Goal: Task Accomplishment & Management: Complete application form

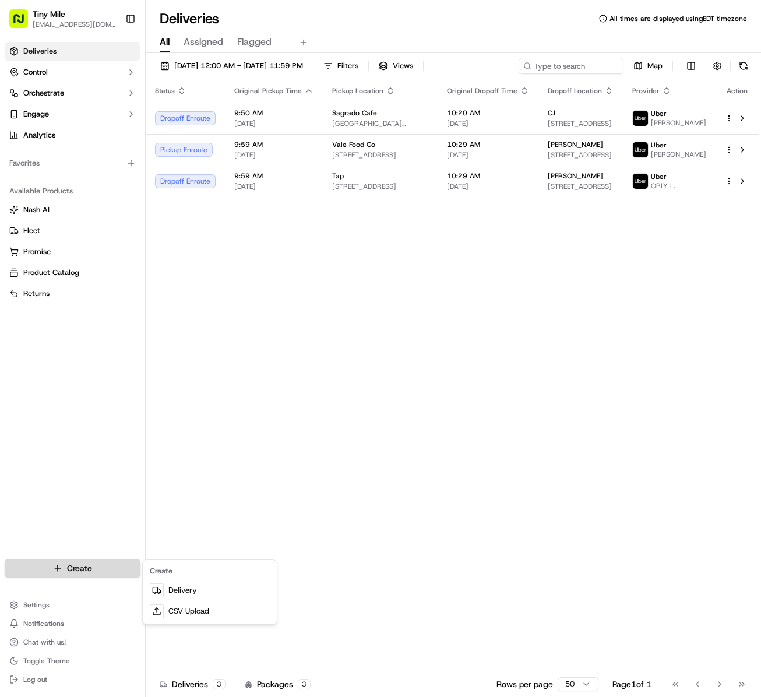
click at [91, 566] on html "Tiny Mile [EMAIL_ADDRESS][DOMAIN_NAME] Toggle Sidebar Deliveries Control Orches…" at bounding box center [380, 348] width 761 height 697
click at [175, 598] on link "Delivery" at bounding box center [209, 590] width 129 height 21
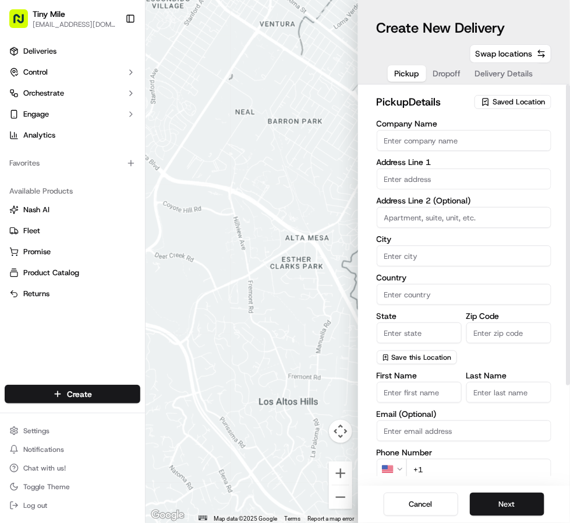
click at [506, 105] on span "Saved Location" at bounding box center [519, 102] width 52 height 10
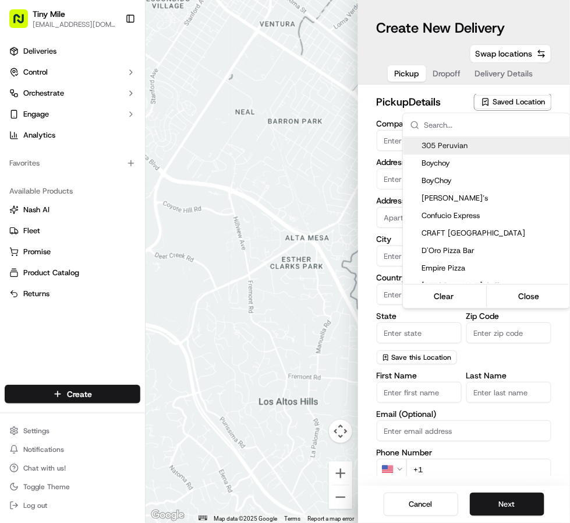
click at [503, 128] on input "text" at bounding box center [494, 125] width 139 height 23
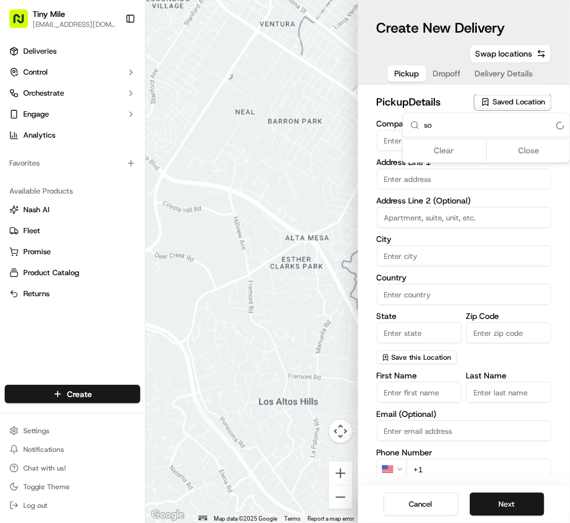
type input "s"
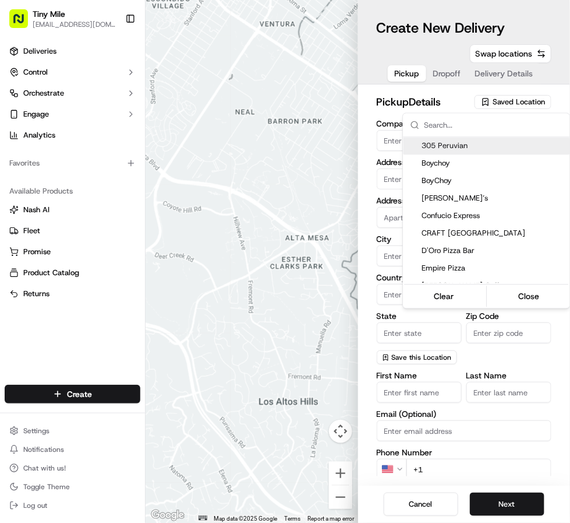
click at [390, 142] on html "Tiny Mile [EMAIL_ADDRESS][DOMAIN_NAME] Toggle Sidebar Deliveries Control Orches…" at bounding box center [285, 261] width 570 height 523
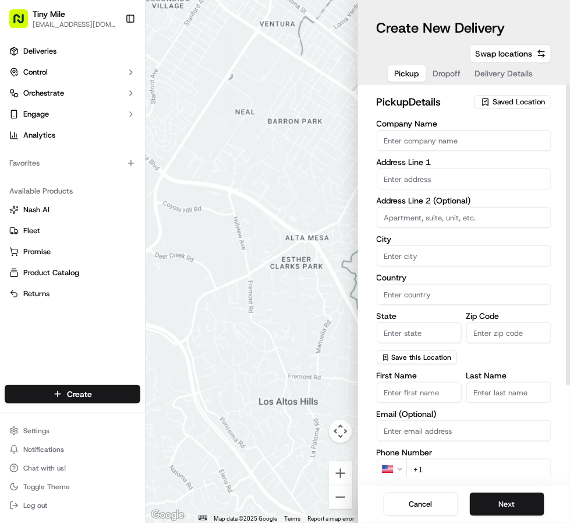
click at [390, 142] on input "Company Name" at bounding box center [464, 140] width 175 height 21
click at [507, 100] on span "Saved Location" at bounding box center [519, 102] width 52 height 10
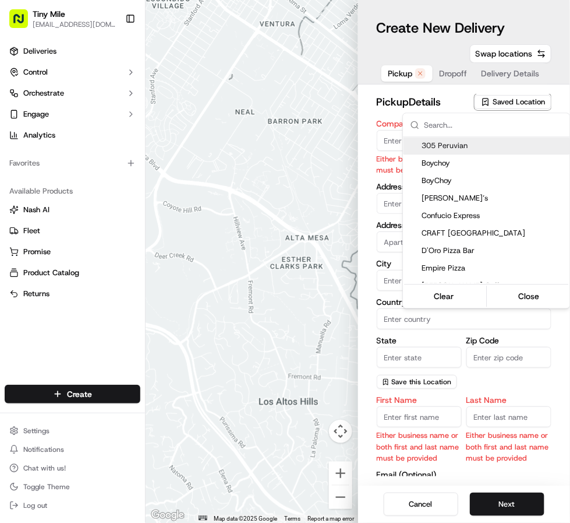
click at [495, 129] on input "text" at bounding box center [494, 125] width 139 height 23
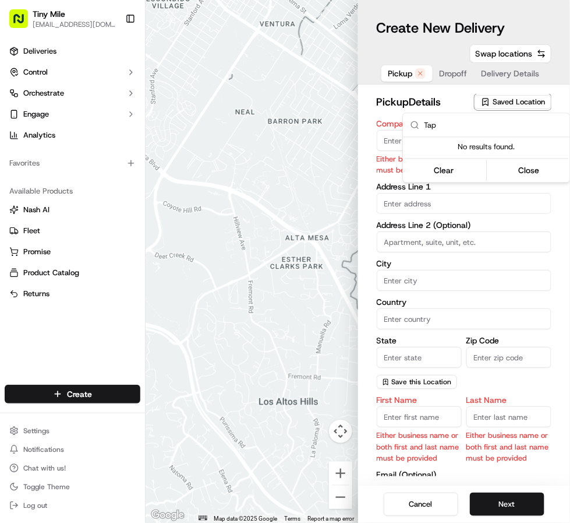
type input "Tap"
click at [389, 142] on html "Tiny Mile [EMAIL_ADDRESS][DOMAIN_NAME] Toggle Sidebar Deliveries Control Orches…" at bounding box center [285, 261] width 570 height 523
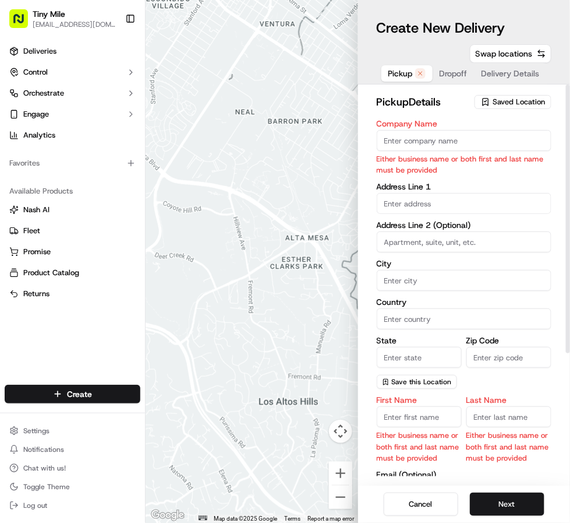
click at [389, 142] on input "Company Name" at bounding box center [464, 140] width 175 height 21
type input "Tap"
click at [401, 205] on body "Tiny Mile [EMAIL_ADDRESS][DOMAIN_NAME] Toggle Sidebar Deliveries Control Orches…" at bounding box center [285, 261] width 570 height 523
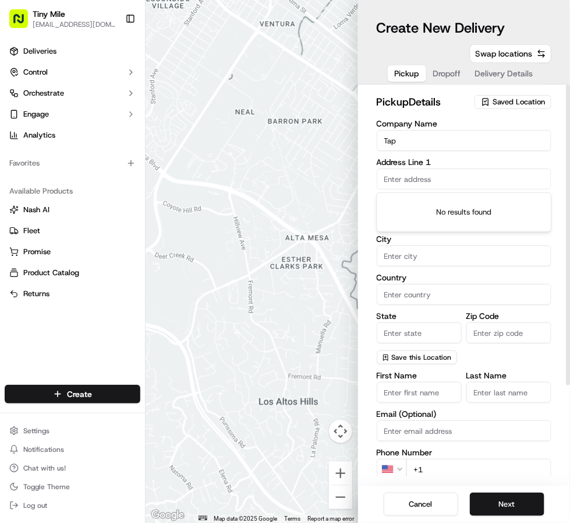
click at [388, 181] on input "text" at bounding box center [464, 178] width 175 height 21
paste input "[STREET_ADDRESS]"
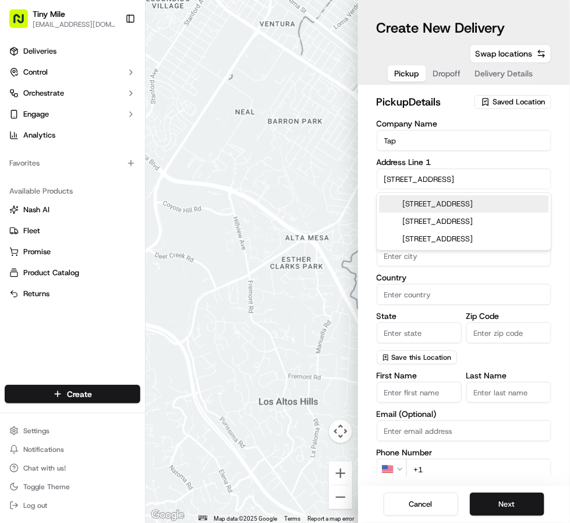
click at [418, 206] on div "[STREET_ADDRESS]" at bounding box center [465, 203] width 170 height 17
type input "[STREET_ADDRESS]"
type input "[GEOGRAPHIC_DATA]"
type input "FL"
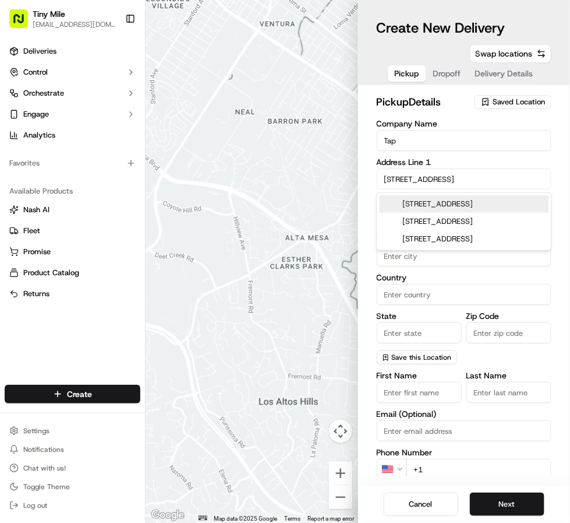
type input "33130"
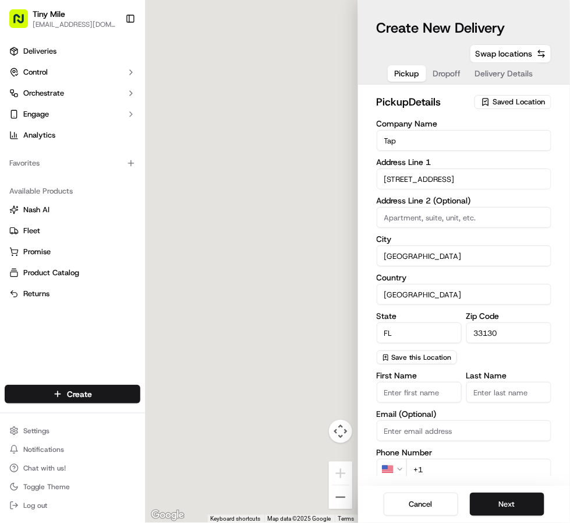
type input "[STREET_ADDRESS]"
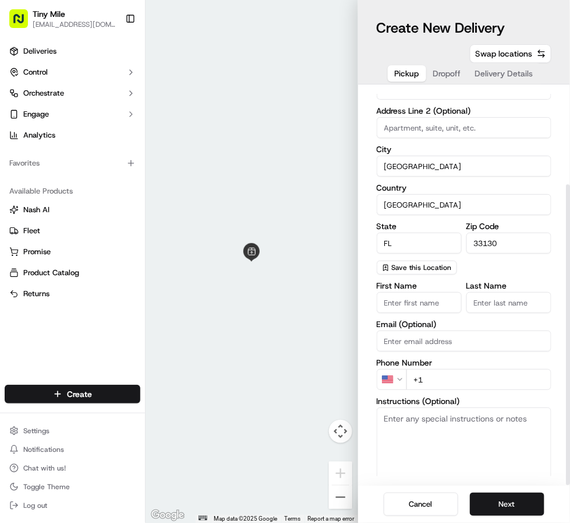
scroll to position [126, 0]
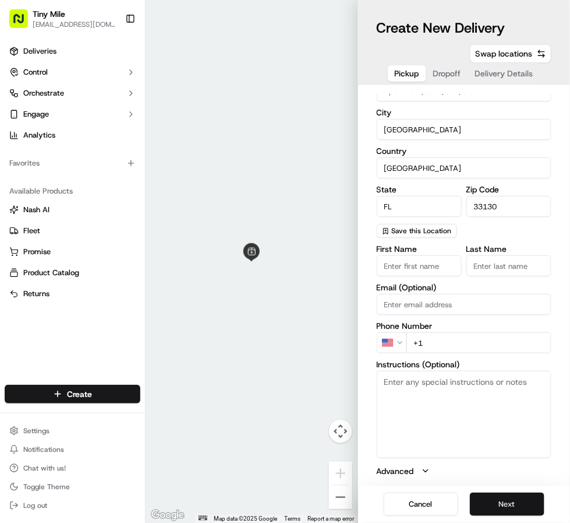
click at [504, 505] on button "Next" at bounding box center [507, 503] width 75 height 23
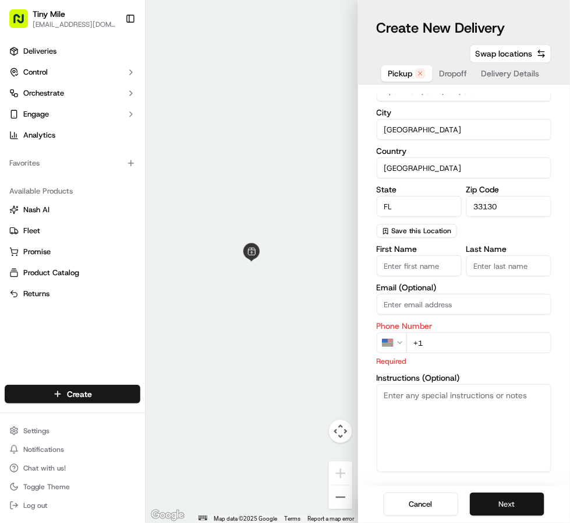
click at [504, 505] on button "Next" at bounding box center [507, 503] width 75 height 23
click at [444, 75] on span "Dropoff" at bounding box center [454, 74] width 28 height 12
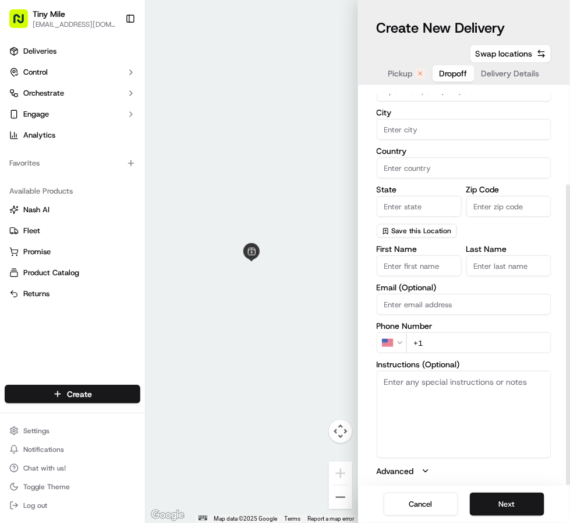
click at [398, 267] on input "First Name" at bounding box center [419, 265] width 85 height 21
paste input "[PERSON_NAME]"
click at [418, 263] on input "[PERSON_NAME]" at bounding box center [419, 265] width 85 height 21
type input "[PERSON_NAME]"
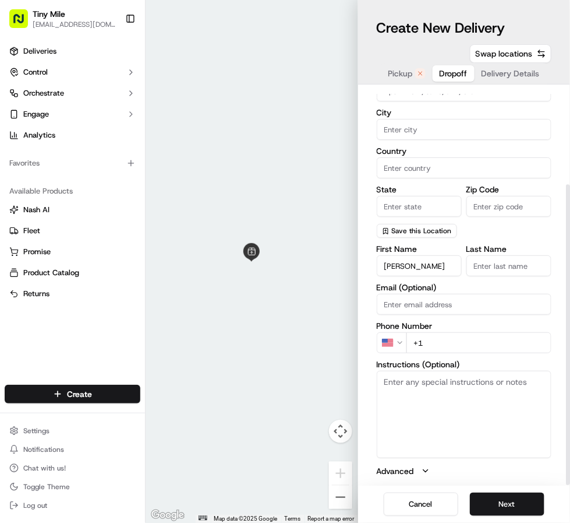
click at [489, 267] on input "Last Name" at bounding box center [509, 265] width 85 height 21
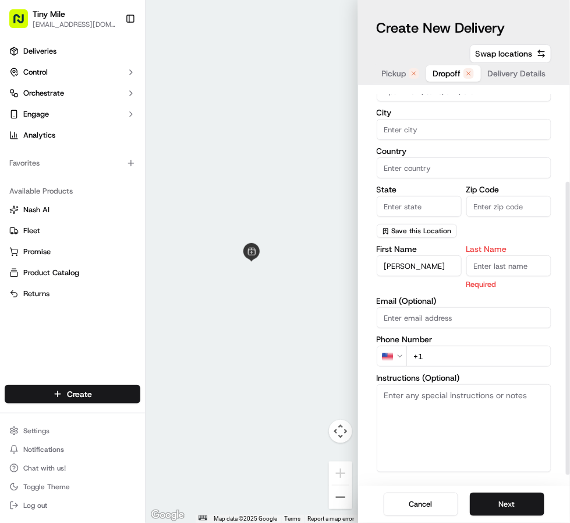
paste input "P"
type input "P"
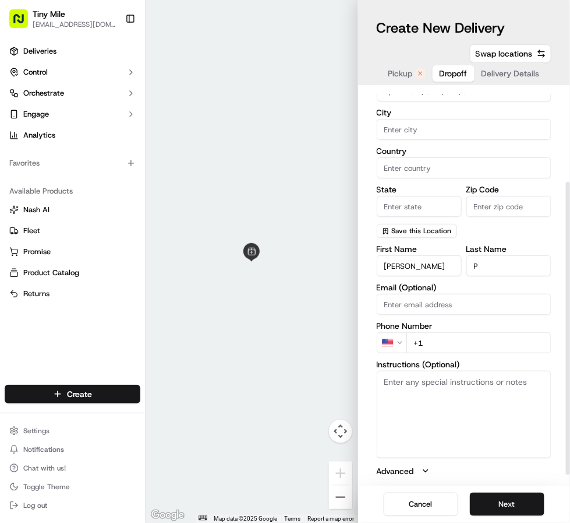
click at [425, 266] on input "[PERSON_NAME]" at bounding box center [419, 265] width 85 height 21
type input "[PERSON_NAME]"
click at [393, 301] on input "Email (Optional)" at bounding box center [464, 304] width 175 height 21
click at [399, 303] on input "Email (Optional)" at bounding box center [464, 304] width 175 height 21
paste input "[STREET_ADDRESS]"
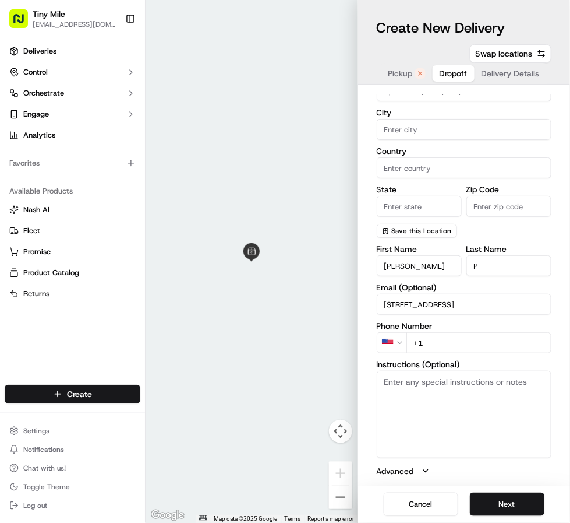
type input "[STREET_ADDRESS]"
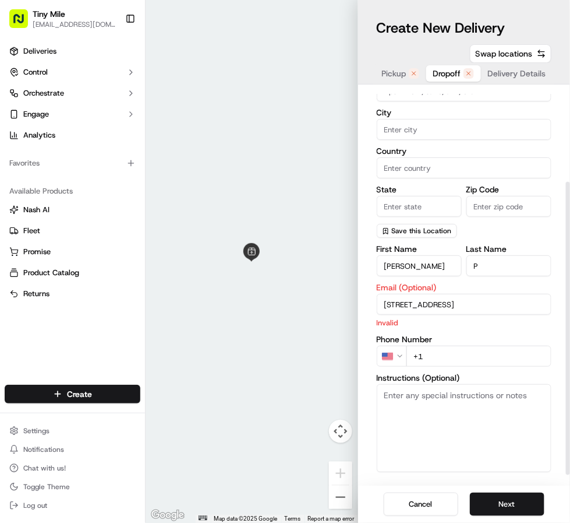
click at [453, 354] on input "+1" at bounding box center [480, 355] width 146 height 21
paste input "tel"
type input "+"
click at [410, 409] on textarea "Instructions (Optional)" at bounding box center [464, 427] width 175 height 87
paste textarea "[PHONE_NUMBER]"
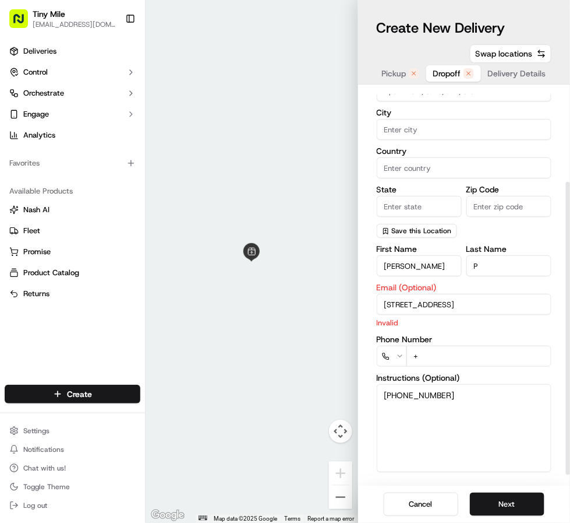
click at [388, 397] on textarea "[PHONE_NUMBER]" at bounding box center [464, 427] width 175 height 87
click at [390, 394] on textarea "[PHONE_NUMBER]" at bounding box center [464, 427] width 175 height 87
click at [408, 396] on textarea "447930198741" at bounding box center [464, 427] width 175 height 87
click at [408, 395] on textarea "447930198741" at bounding box center [464, 427] width 175 height 87
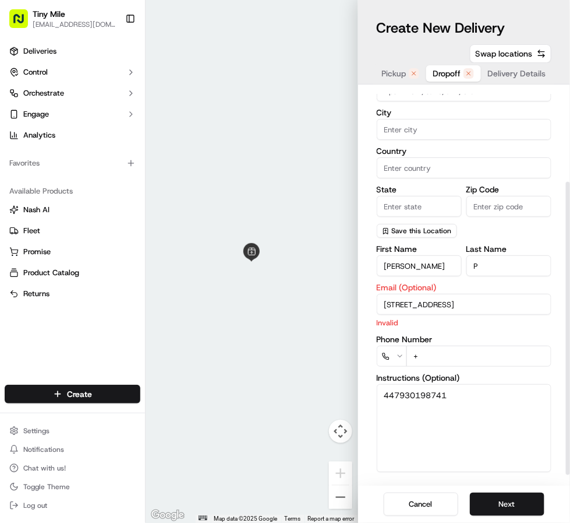
type textarea "447930198741"
click at [429, 354] on input "+" at bounding box center [480, 355] width 146 height 21
paste input "44 7930 198741"
type input "[PHONE_NUMBER]"
click at [383, 396] on textarea "447930198741" at bounding box center [464, 427] width 175 height 87
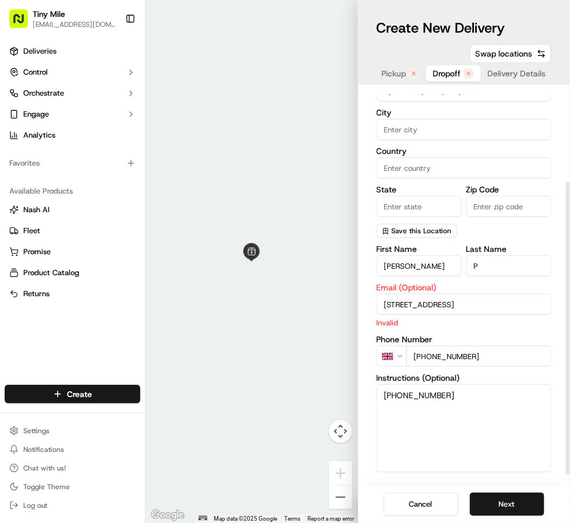
click at [397, 412] on textarea "[PHONE_NUMBER]" at bounding box center [464, 427] width 175 height 87
click at [455, 395] on textarea "[PHONE_NUMBER]" at bounding box center [464, 427] width 175 height 87
paste textarea "Type: Meet in lobby Note:"
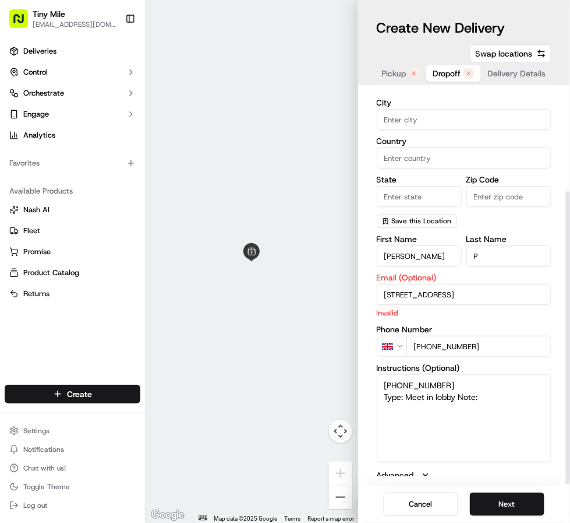
scroll to position [140, 0]
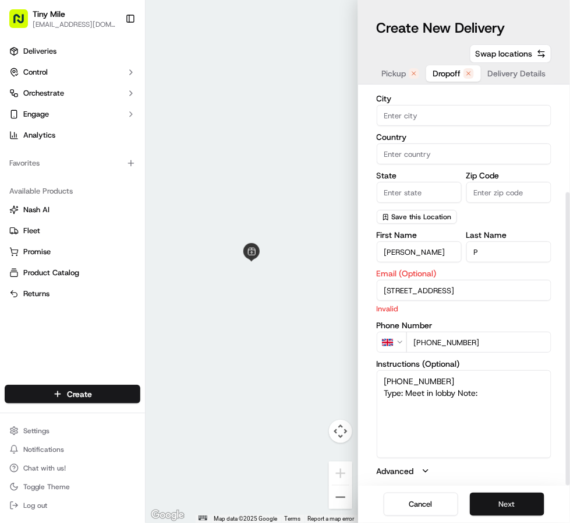
type textarea "[PHONE_NUMBER] Type: Meet in lobby Note:"
click at [500, 507] on button "Next" at bounding box center [507, 503] width 75 height 23
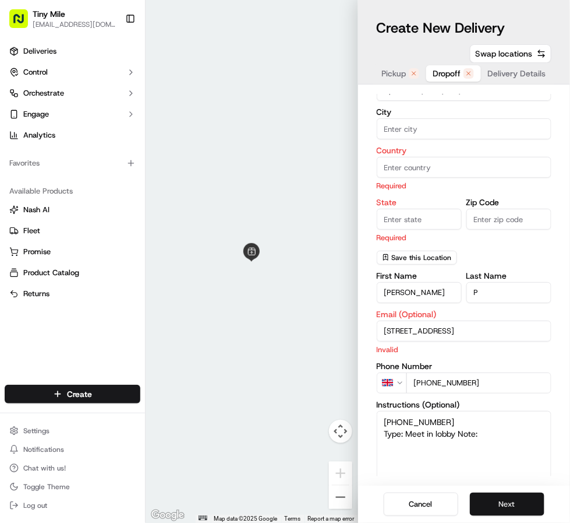
scroll to position [154, 0]
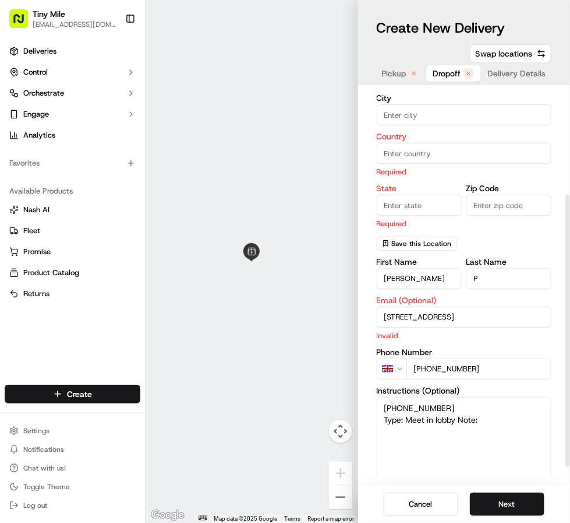
click at [436, 315] on input "[STREET_ADDRESS]" at bounding box center [464, 316] width 175 height 21
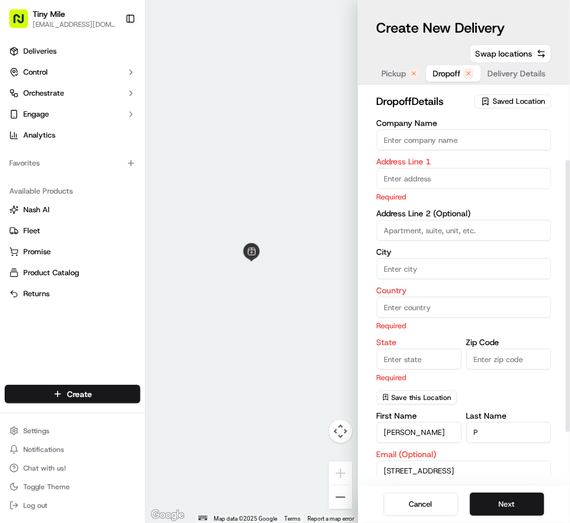
scroll to position [0, 0]
click at [394, 182] on input "text" at bounding box center [464, 178] width 175 height 21
paste input "[STREET_ADDRESS]"
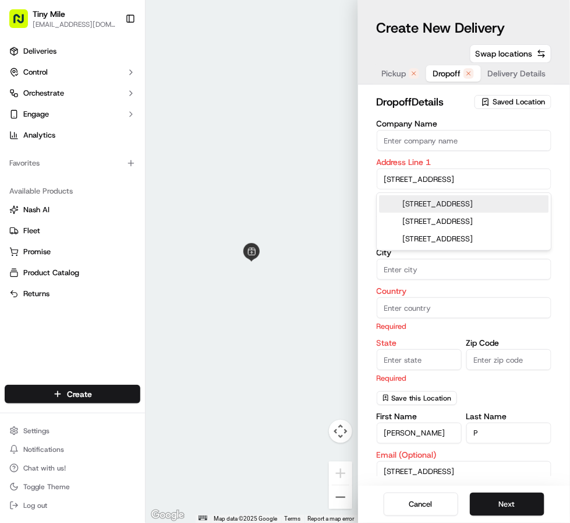
click at [434, 208] on div "[STREET_ADDRESS]" at bounding box center [465, 203] width 170 height 17
type input "[STREET_ADDRESS]"
type input "[GEOGRAPHIC_DATA]"
type input "FL"
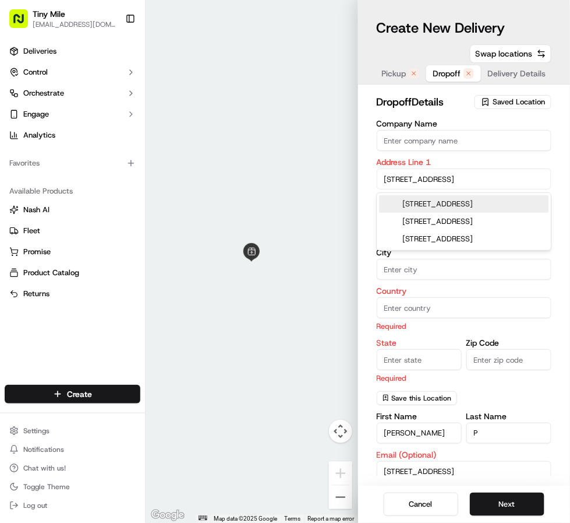
type input "33131"
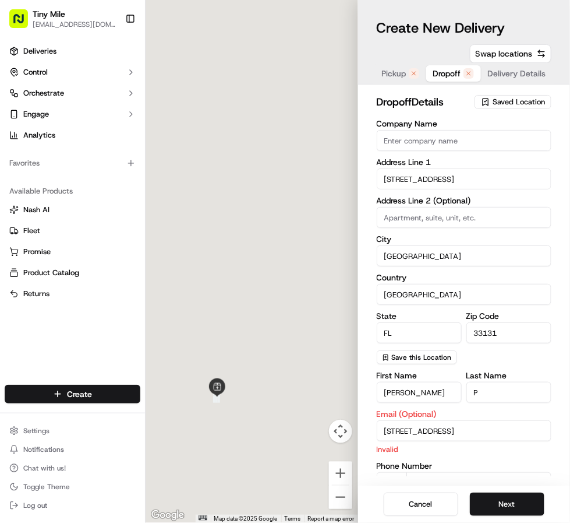
type input "[STREET_ADDRESS]"
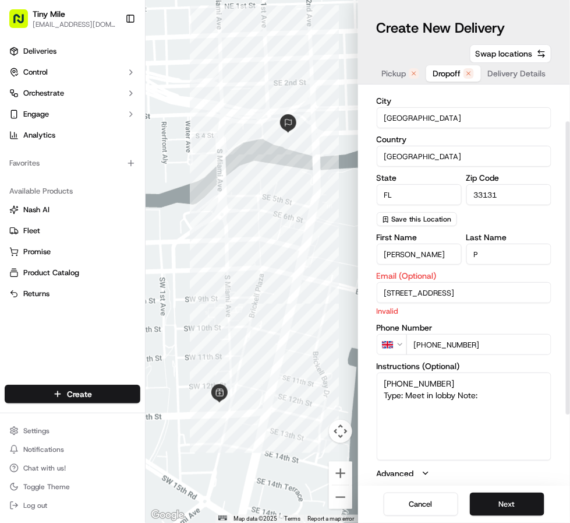
scroll to position [140, 0]
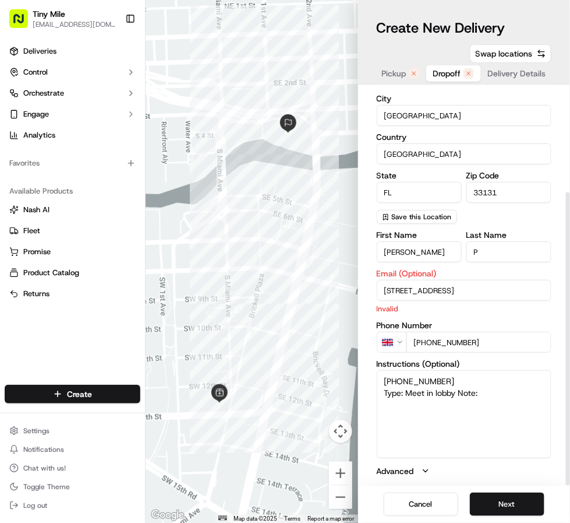
click at [523, 291] on input "[STREET_ADDRESS]" at bounding box center [464, 290] width 175 height 21
type input "4"
click at [504, 505] on button "Next" at bounding box center [507, 503] width 75 height 23
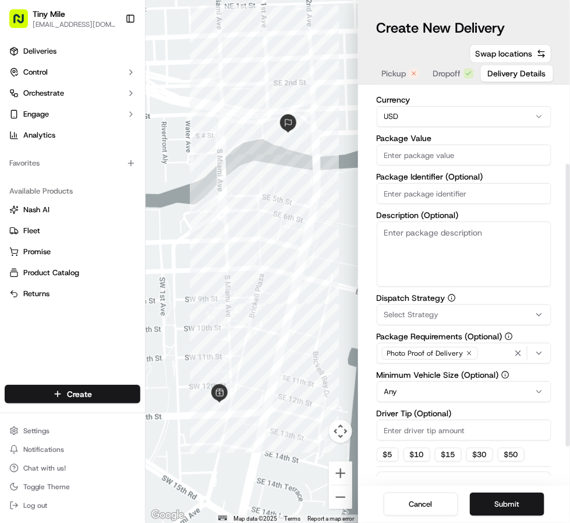
scroll to position [160, 0]
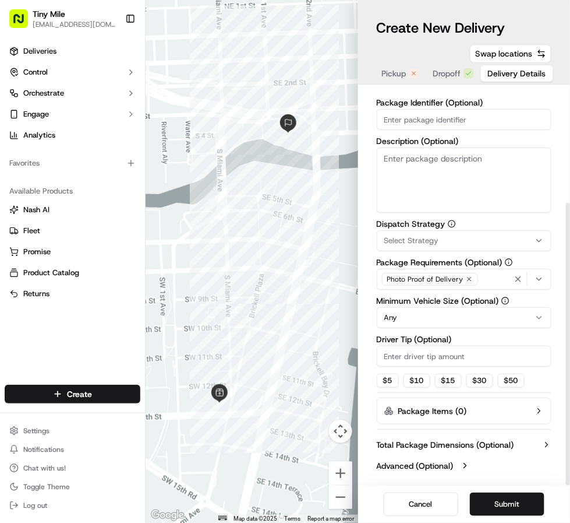
click at [538, 242] on icon "button" at bounding box center [539, 240] width 9 height 9
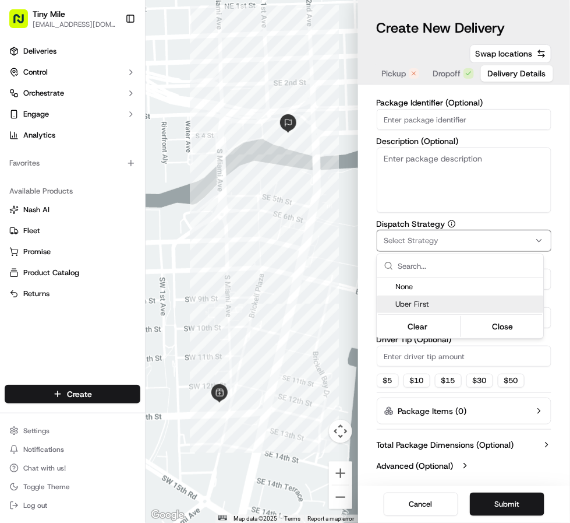
click at [401, 305] on span "Uber First" at bounding box center [467, 304] width 143 height 10
click at [425, 302] on span "Uber First" at bounding box center [467, 304] width 143 height 10
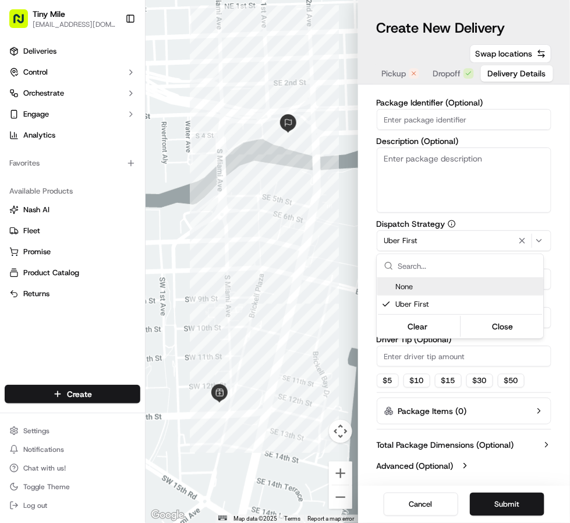
click at [558, 194] on html "Tiny Mile [EMAIL_ADDRESS][DOMAIN_NAME] Toggle Sidebar Deliveries Control Orches…" at bounding box center [285, 261] width 570 height 523
